Goal: Task Accomplishment & Management: Use online tool/utility

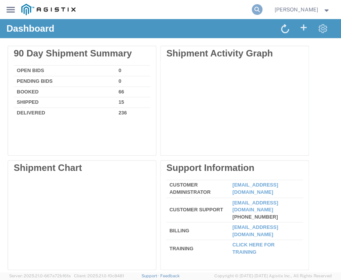
click at [263, 8] on icon at bounding box center [257, 9] width 11 height 11
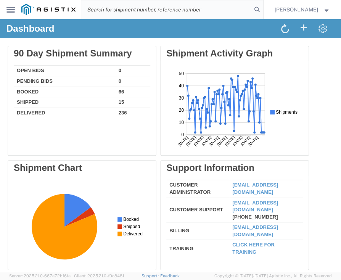
click at [14, 10] on icon at bounding box center [10, 10] width 8 height 6
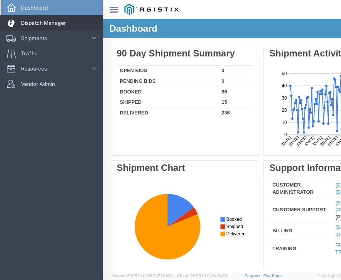
click at [52, 23] on span "Dispatch Manager" at bounding box center [46, 22] width 50 height 15
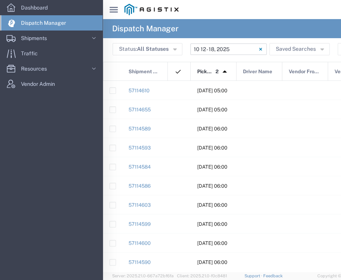
click at [243, 50] on input "10/12/2025 - 10/18/2025" at bounding box center [228, 49] width 76 height 11
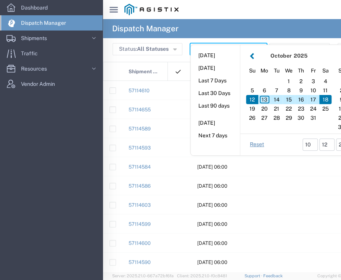
click at [249, 53] on button "button" at bounding box center [252, 56] width 8 height 10
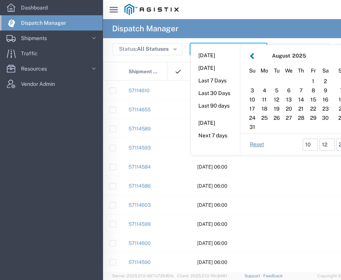
click at [319, 52] on div "August 2025" at bounding box center [289, 56] width 66 height 8
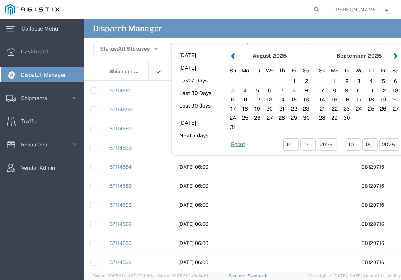
click at [341, 55] on button "button" at bounding box center [396, 56] width 8 height 10
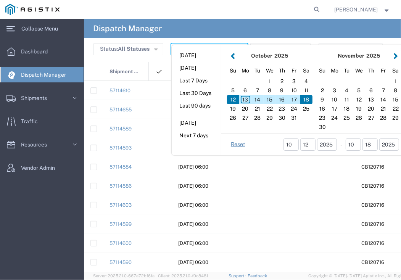
click at [233, 58] on button "button" at bounding box center [233, 56] width 8 height 10
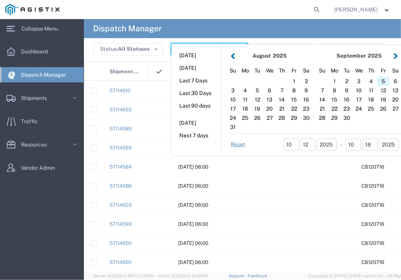
click at [341, 81] on div "5" at bounding box center [383, 81] width 12 height 9
click at [341, 80] on div "5" at bounding box center [383, 81] width 12 height 9
type input "09/05/2025"
type input "09/05/2025 - 09/05/2025"
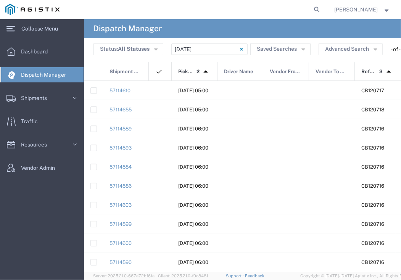
click at [341, 80] on span at bounding box center [389, 71] width 12 height 19
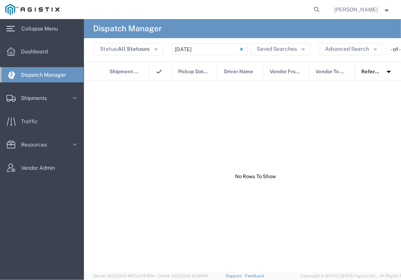
click at [55, 71] on span "Dispatch Manager" at bounding box center [46, 74] width 50 height 15
click at [57, 77] on span "Dispatch Manager" at bounding box center [46, 74] width 50 height 15
click at [240, 47] on svg-icon at bounding box center [242, 49] width 6 height 6
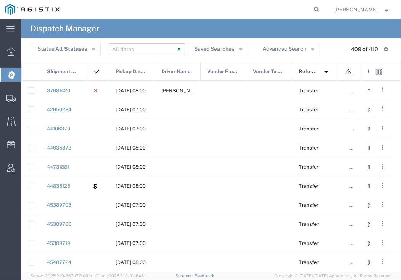
click at [141, 52] on input "text" at bounding box center [147, 49] width 76 height 11
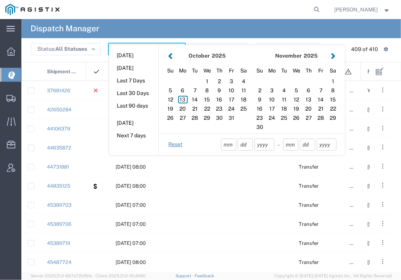
click at [172, 57] on button "button" at bounding box center [170, 56] width 8 height 10
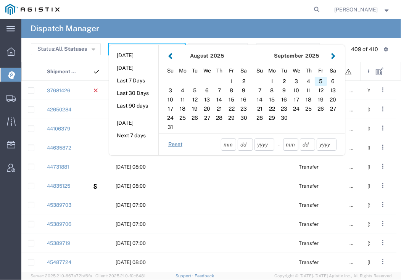
click at [318, 79] on div "5" at bounding box center [321, 81] width 12 height 9
type input "09/05/2025"
type input "09/05/2025 - 09/05/2025"
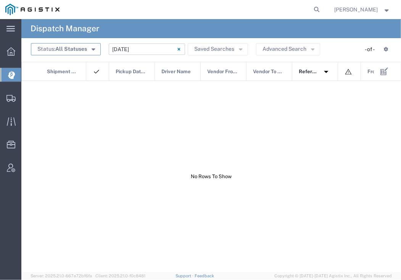
click at [78, 53] on button "Status: All Statuses" at bounding box center [66, 49] width 70 height 12
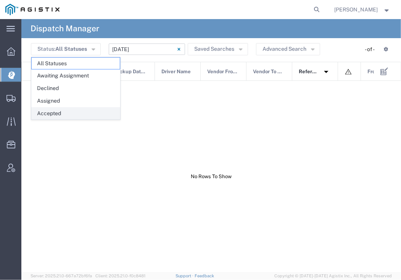
click at [69, 108] on span "Accepted" at bounding box center [76, 114] width 88 height 12
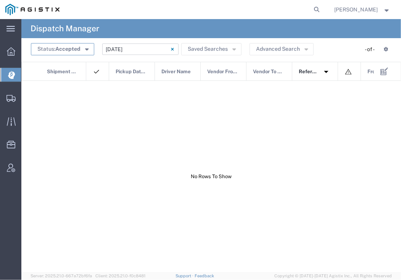
click at [74, 50] on span "Accepted" at bounding box center [67, 49] width 25 height 6
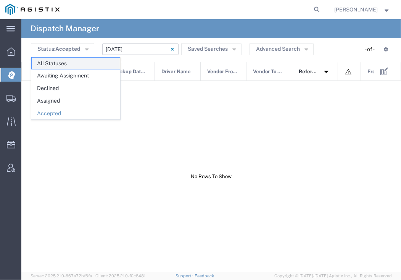
click at [74, 66] on span "All Statuses" at bounding box center [76, 64] width 88 height 12
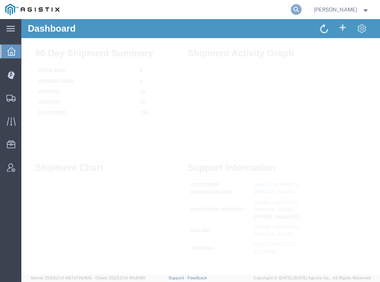
click at [302, 7] on icon at bounding box center [296, 9] width 11 height 11
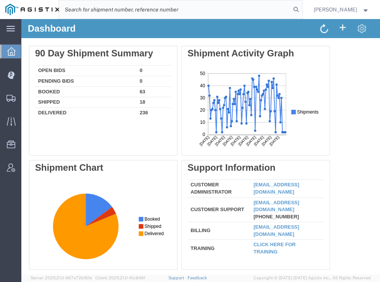
paste input "56867433"
type input "56867433"
click at [302, 9] on icon at bounding box center [296, 9] width 11 height 11
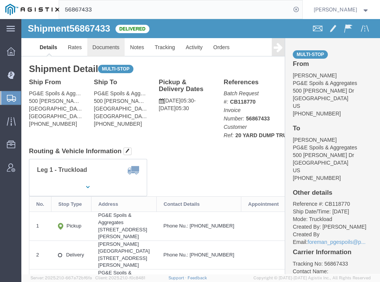
click link "Documents"
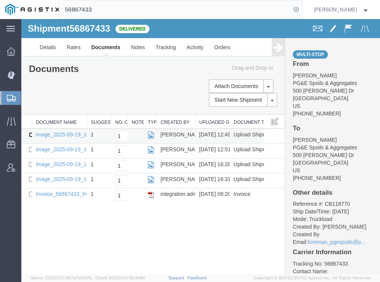
click at [31, 135] on input "checkbox" at bounding box center [31, 134] width 5 height 5
checkbox input "true"
click at [31, 148] on input "checkbox" at bounding box center [31, 149] width 5 height 5
checkbox input "true"
drag, startPoint x: 29, startPoint y: 163, endPoint x: 29, endPoint y: 168, distance: 4.2
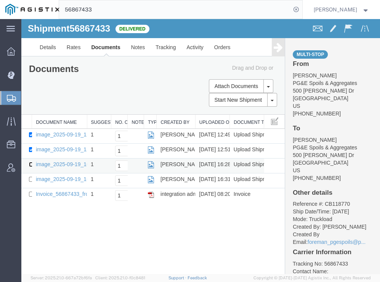
click at [29, 163] on input "checkbox" at bounding box center [31, 164] width 5 height 5
checkbox input "true"
click at [27, 179] on td at bounding box center [26, 181] width 11 height 15
click at [31, 179] on input "checkbox" at bounding box center [31, 179] width 5 height 5
checkbox input "true"
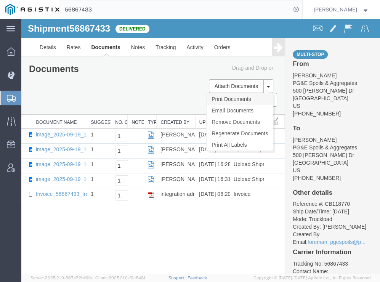
click at [215, 96] on link "Print Documents" at bounding box center [240, 99] width 66 height 11
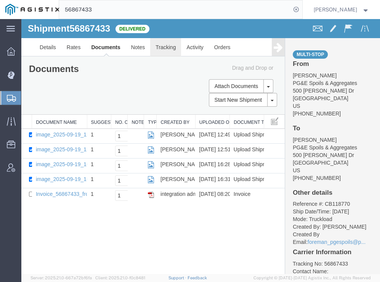
click at [174, 49] on link "Tracking" at bounding box center [165, 47] width 31 height 18
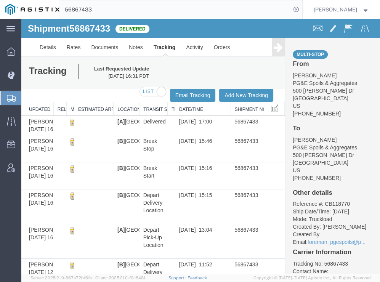
click at [157, 92] on span at bounding box center [162, 92] width 10 height 10
checkbox input "false"
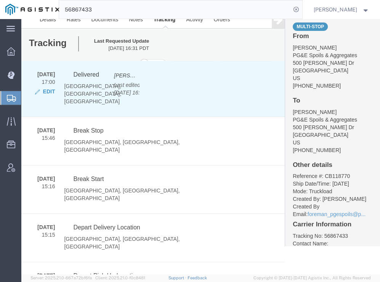
scroll to position [18, 0]
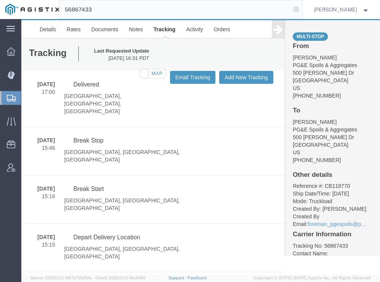
click at [302, 8] on icon at bounding box center [296, 9] width 11 height 11
click at [250, 9] on agx-global-search at bounding box center [181, 9] width 244 height 19
click at [302, 11] on icon at bounding box center [296, 9] width 11 height 11
paste input "56866317"
type input "56866317"
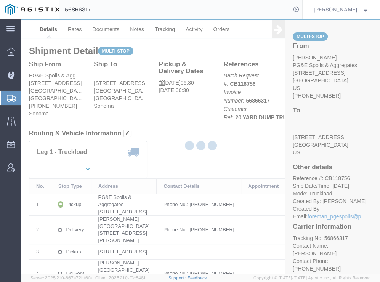
click at [105, 31] on div at bounding box center [200, 146] width 359 height 255
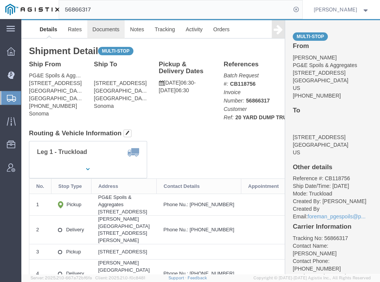
click link "Documents"
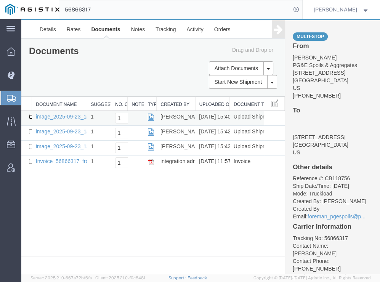
click at [31, 118] on input "checkbox" at bounding box center [31, 116] width 5 height 5
checkbox input "true"
click at [32, 131] on input "checkbox" at bounding box center [31, 131] width 5 height 5
checkbox input "true"
click at [31, 144] on input "checkbox" at bounding box center [31, 146] width 5 height 5
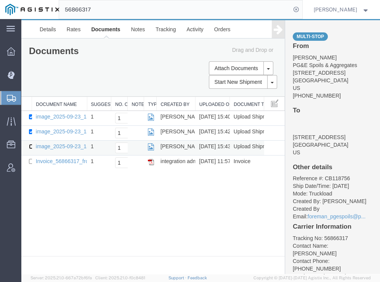
checkbox input "true"
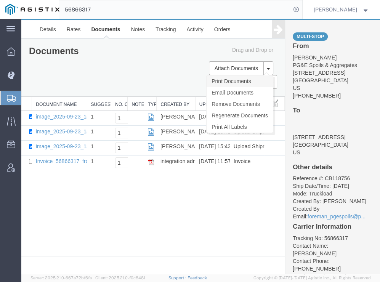
click at [227, 83] on link "Print Documents" at bounding box center [240, 81] width 66 height 11
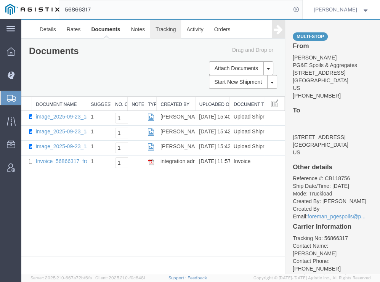
click at [165, 25] on link "Tracking" at bounding box center [165, 29] width 31 height 18
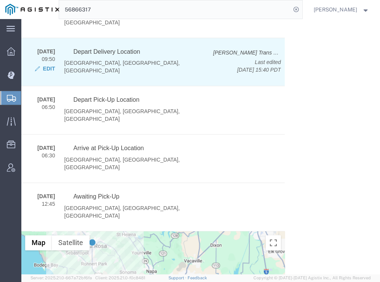
scroll to position [303, 0]
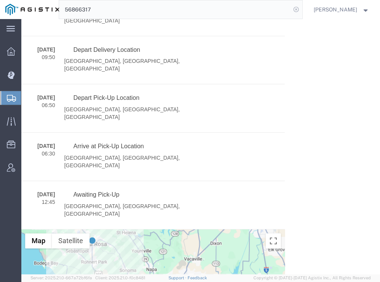
click at [302, 8] on icon at bounding box center [296, 9] width 11 height 11
click at [302, 9] on icon at bounding box center [296, 9] width 11 height 11
click at [232, 9] on input "search" at bounding box center [175, 9] width 232 height 18
paste input "56866327"
type input "56866327"
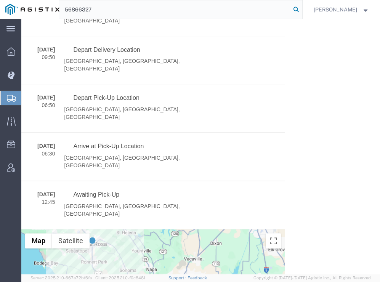
click at [302, 7] on icon at bounding box center [296, 9] width 11 height 11
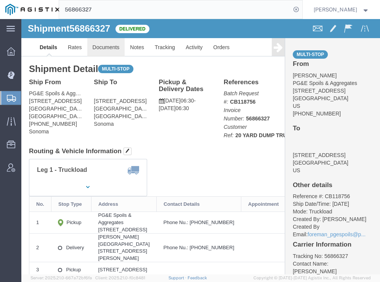
click link "Documents"
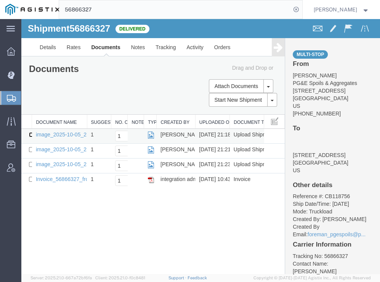
click at [32, 134] on input "checkbox" at bounding box center [31, 134] width 5 height 5
checkbox input "true"
click at [29, 147] on input "checkbox" at bounding box center [31, 149] width 5 height 5
checkbox input "true"
click at [29, 162] on input "checkbox" at bounding box center [31, 164] width 5 height 5
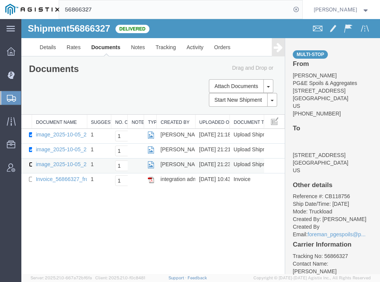
checkbox input "true"
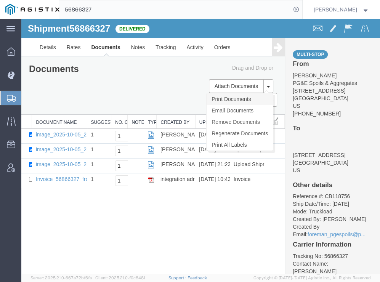
click at [229, 102] on link "Print Documents" at bounding box center [240, 99] width 66 height 11
